Goal: Find specific page/section: Find specific page/section

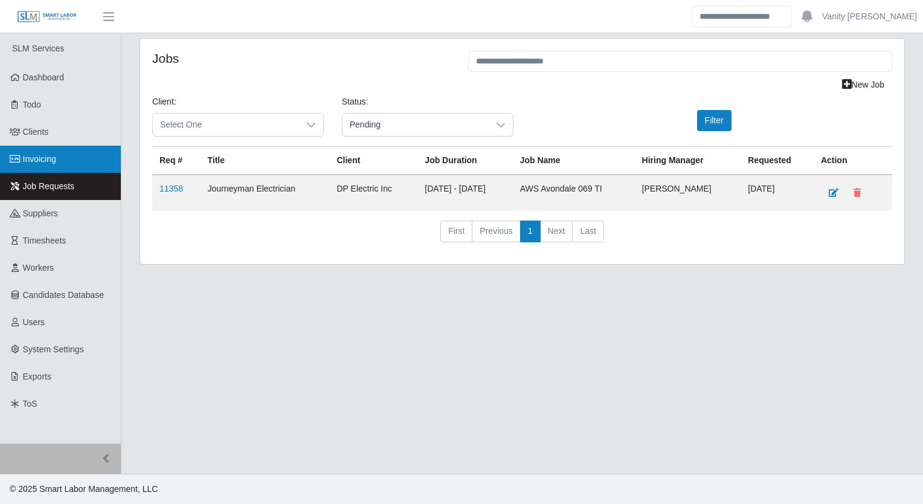
click at [56, 160] on span "Invoicing" at bounding box center [39, 159] width 33 height 10
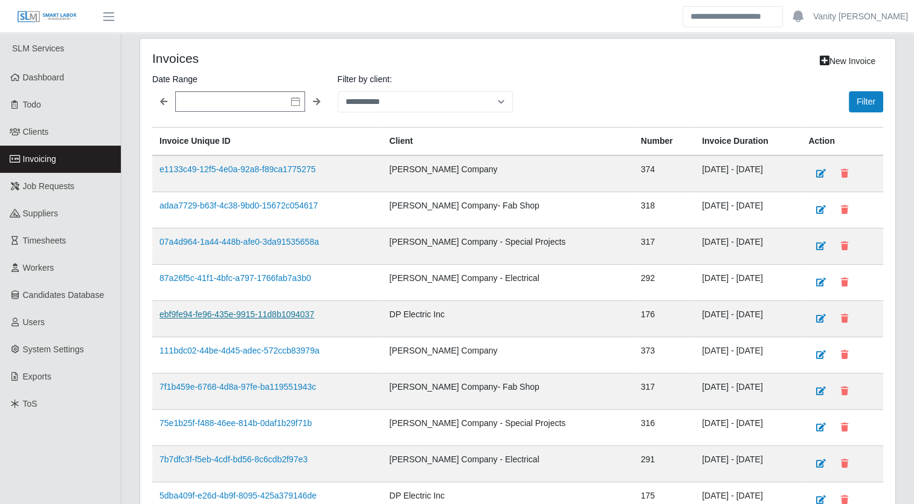
click at [253, 309] on link "ebf9fe94-fe96-435e-9915-11d8b1094037" at bounding box center [237, 314] width 155 height 10
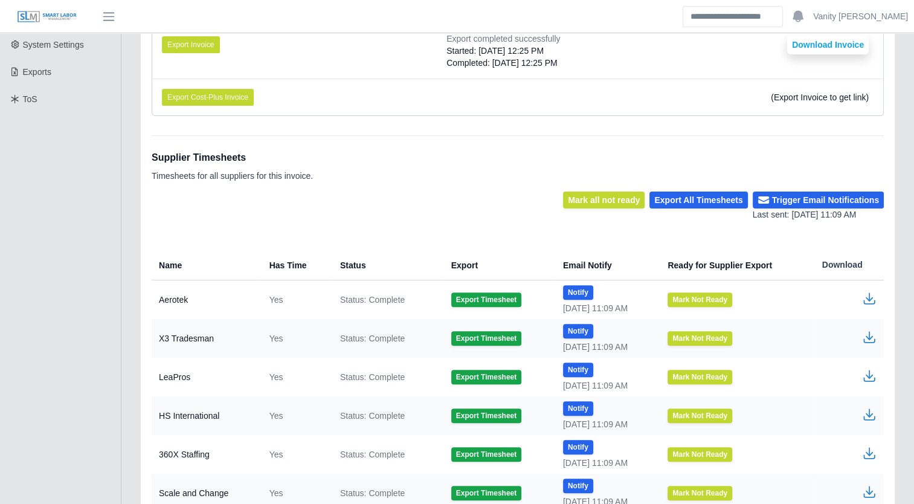
scroll to position [394, 0]
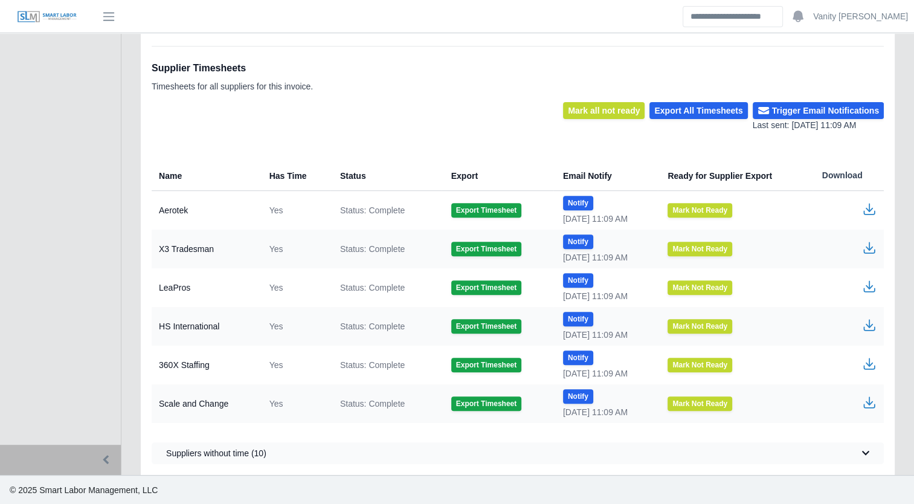
click at [872, 324] on icon "button" at bounding box center [869, 323] width 7 height 8
